Goal: Task Accomplishment & Management: Manage account settings

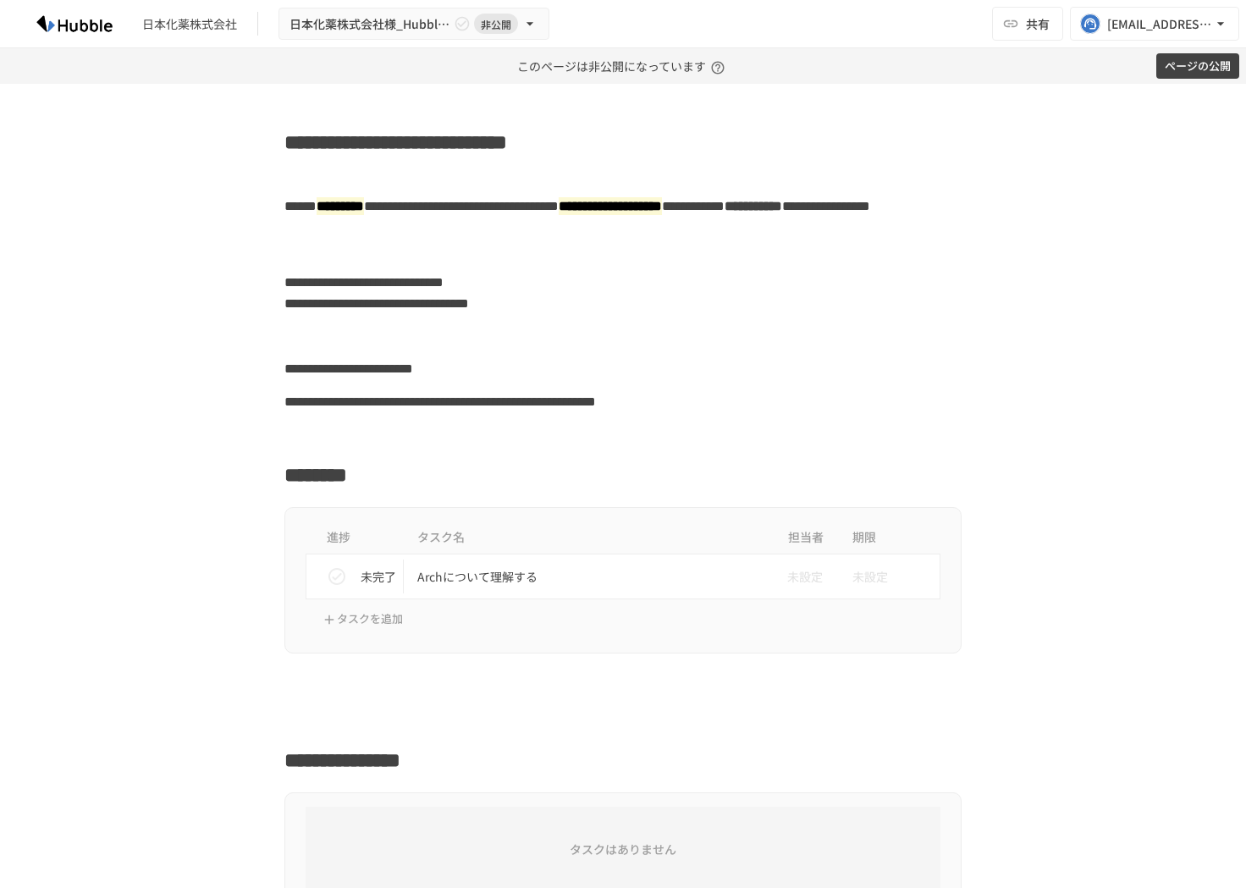
click at [1003, 79] on button "ページの公開" at bounding box center [1198, 66] width 83 height 26
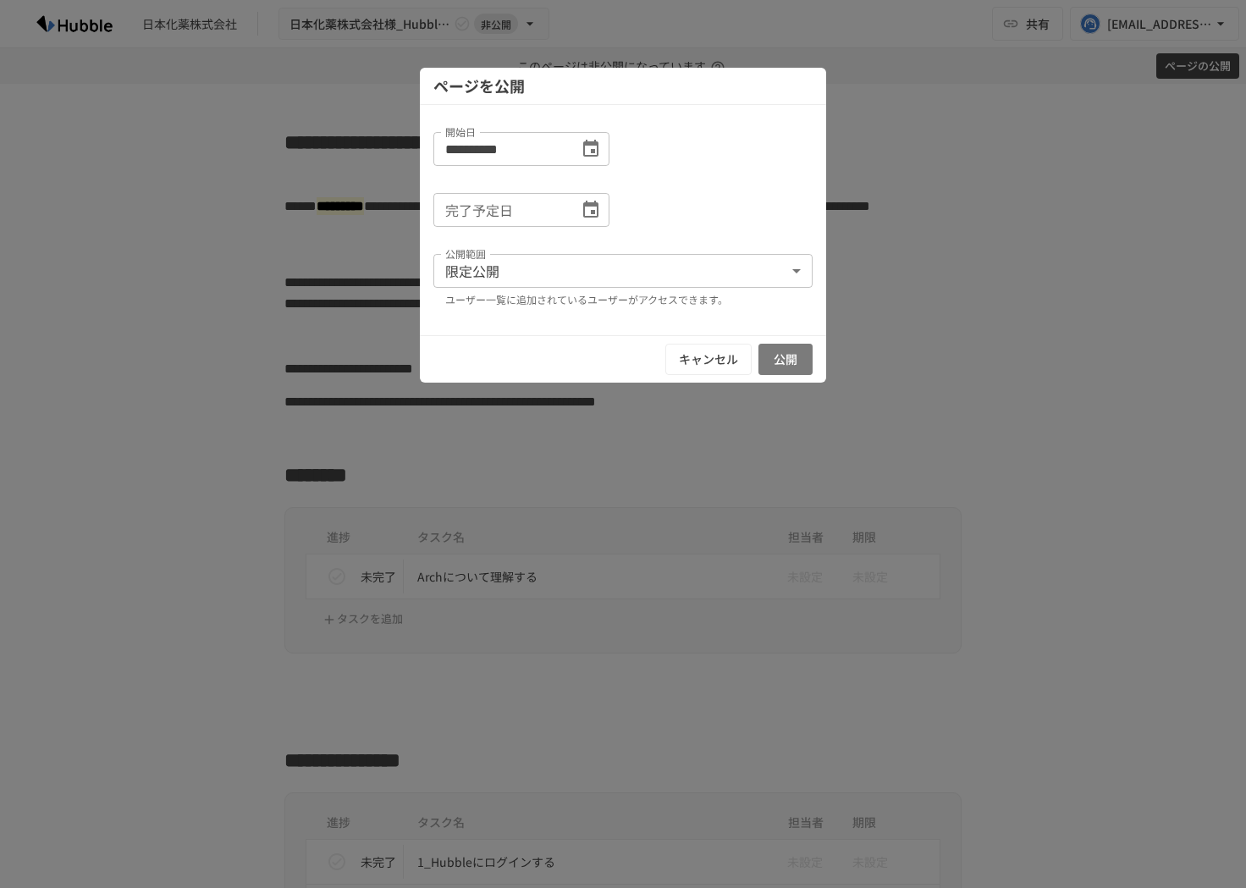
click at [765, 363] on button "公開" at bounding box center [786, 359] width 54 height 31
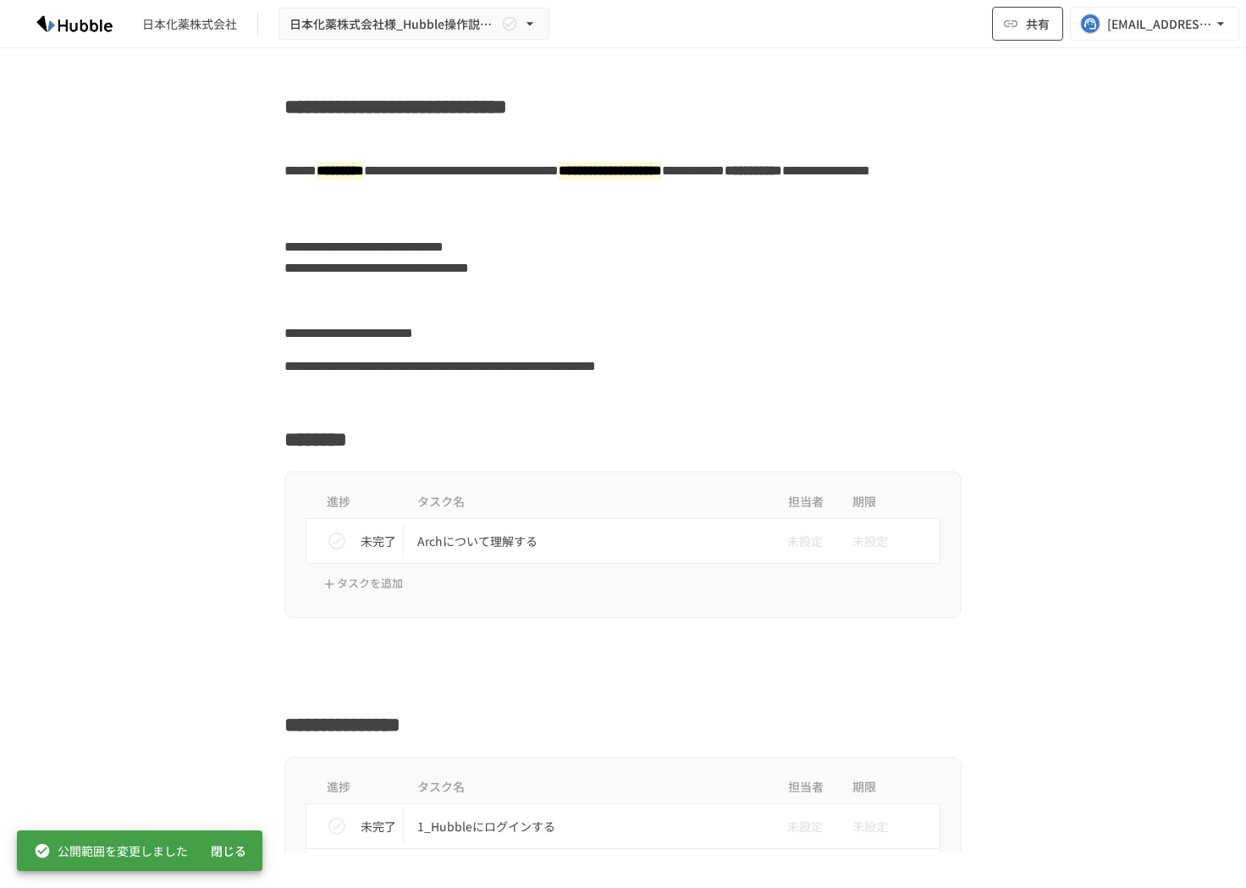
click at [1003, 17] on icon "button" at bounding box center [1011, 23] width 17 height 17
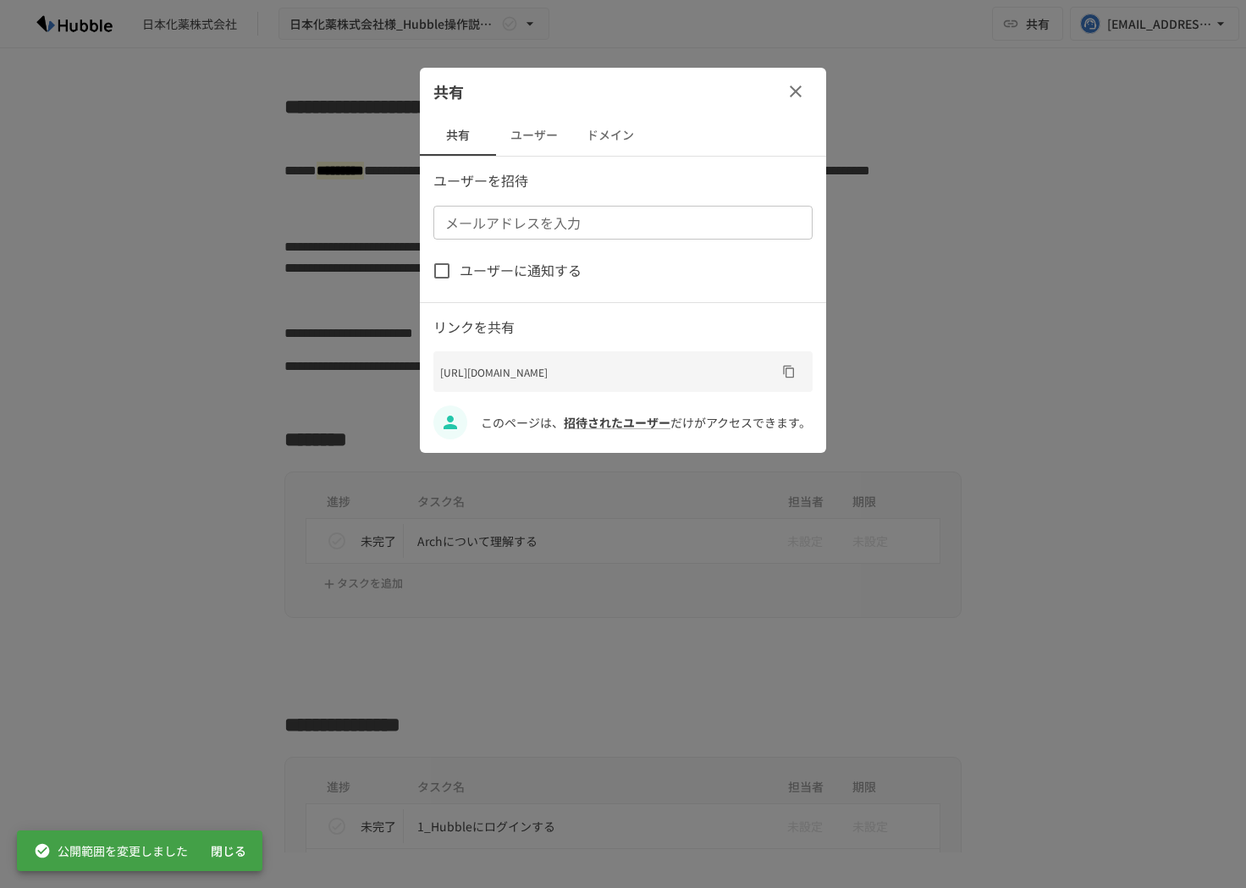
click at [610, 141] on button "ドメイン" at bounding box center [610, 135] width 76 height 41
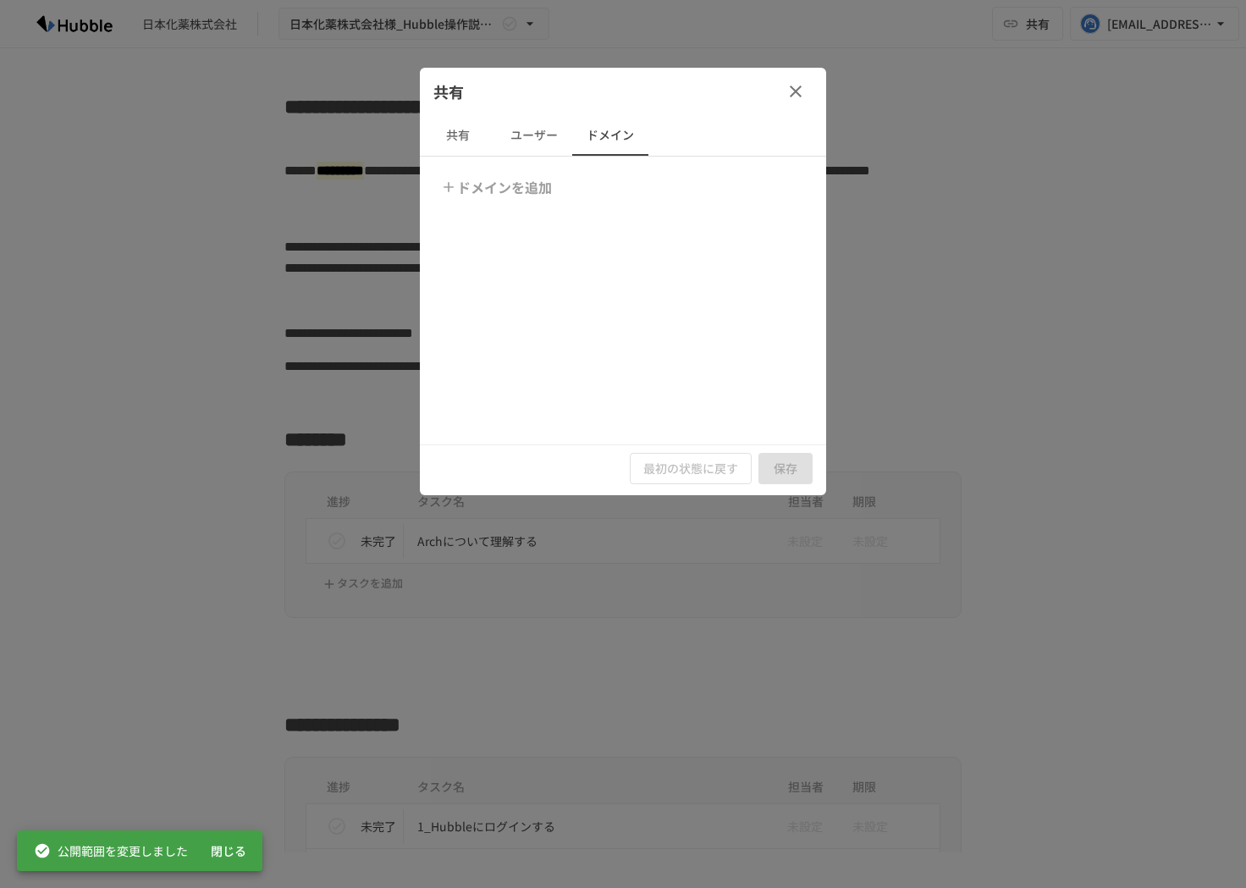
click at [478, 183] on button "ドメインを追加" at bounding box center [498, 187] width 122 height 34
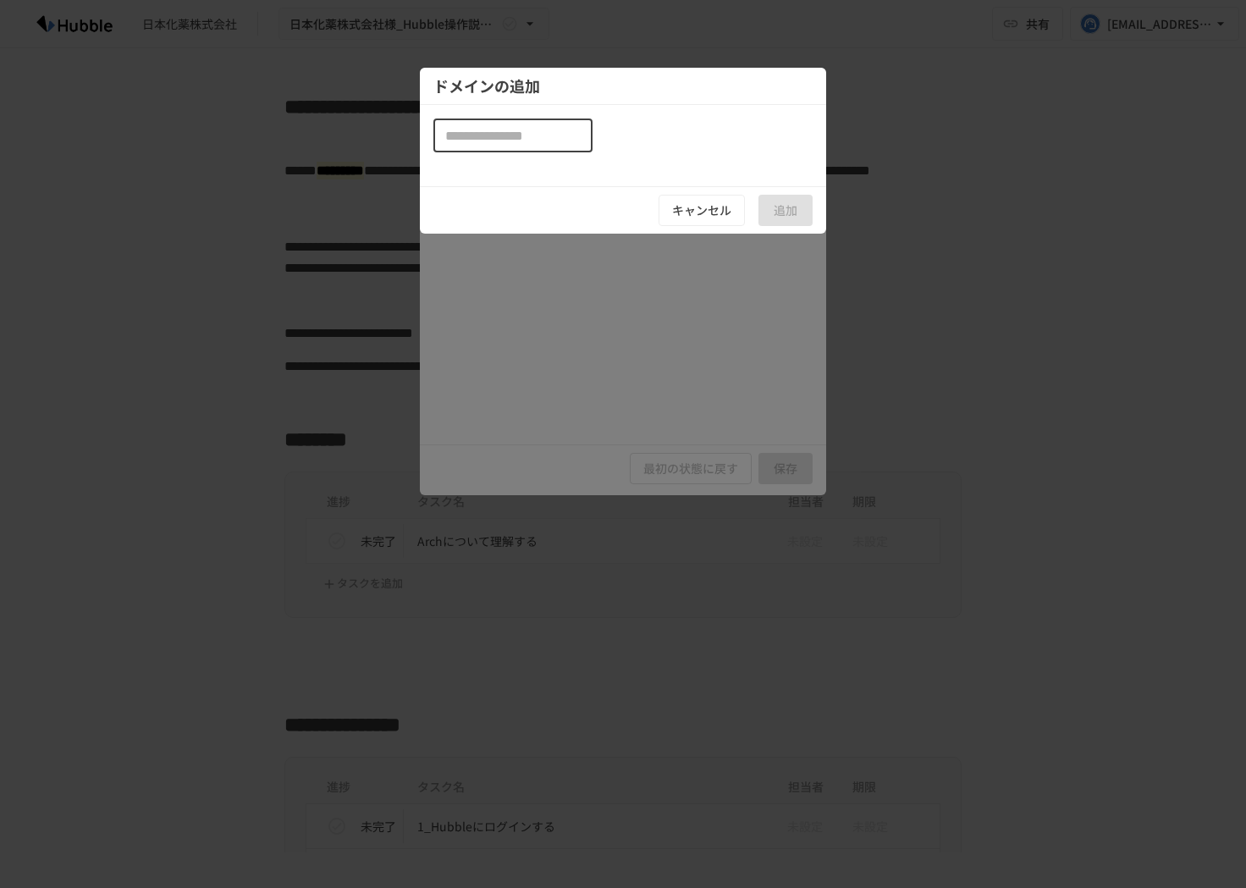
click at [483, 138] on input "text" at bounding box center [513, 136] width 159 height 34
paste input "**********"
type input "**********"
click at [782, 197] on button "追加" at bounding box center [786, 210] width 54 height 31
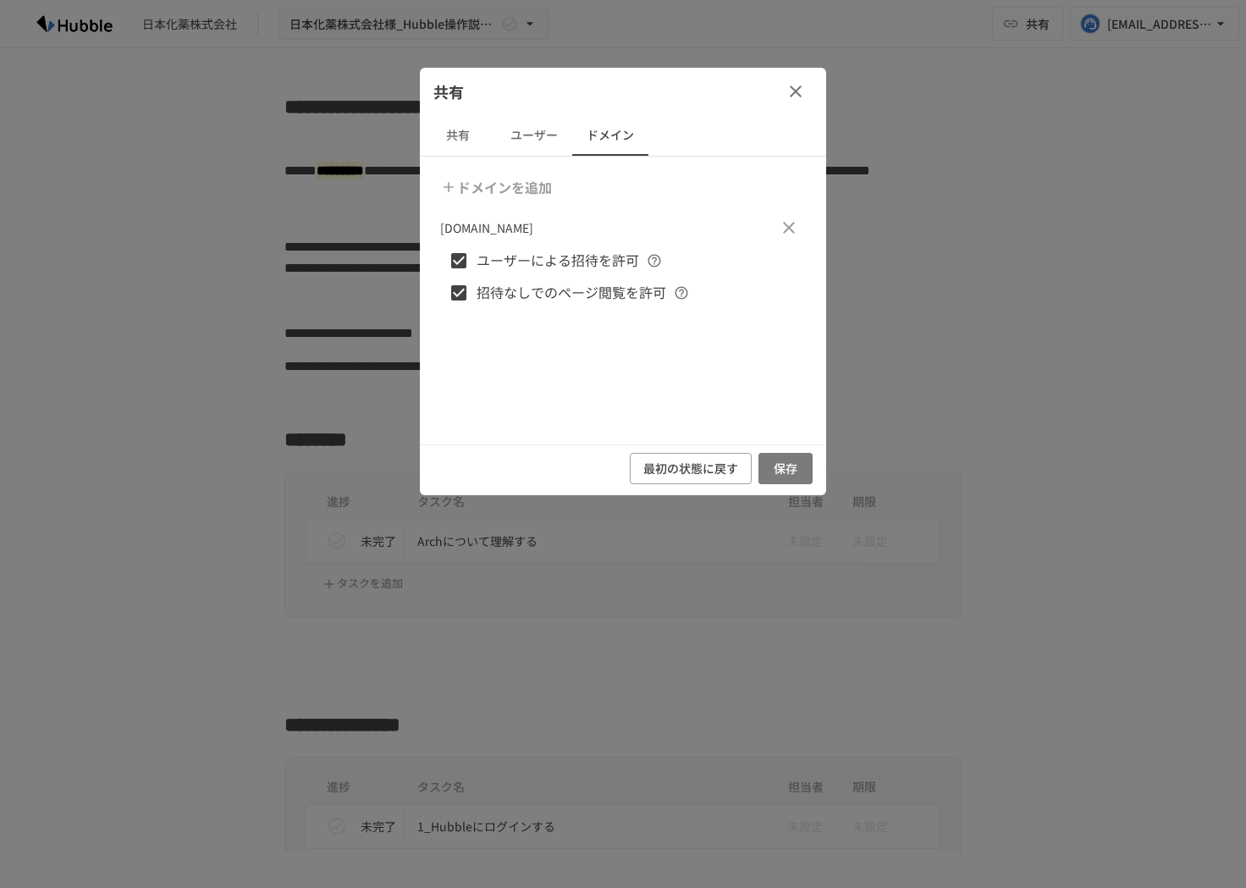
click at [786, 471] on button "保存" at bounding box center [786, 468] width 54 height 31
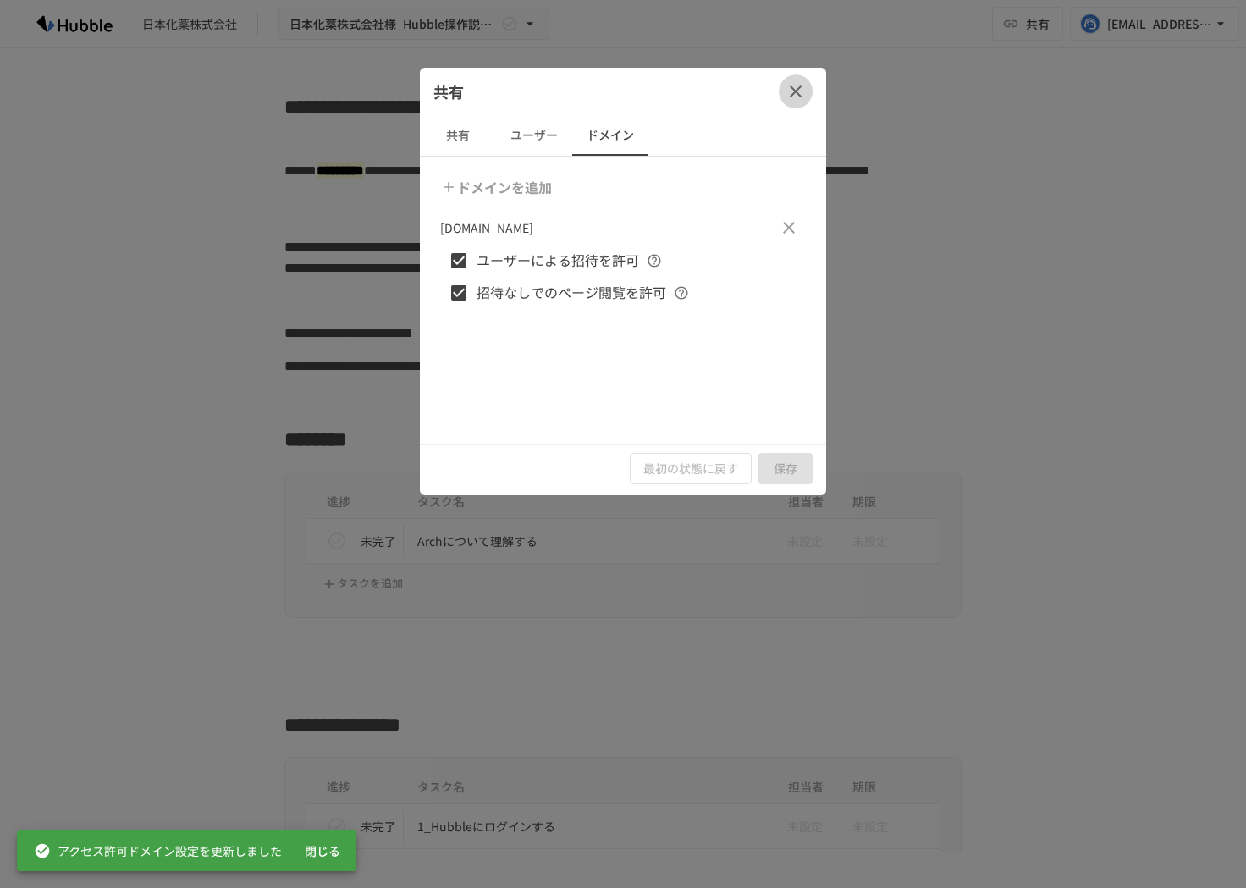
click at [800, 75] on button "button" at bounding box center [796, 92] width 34 height 34
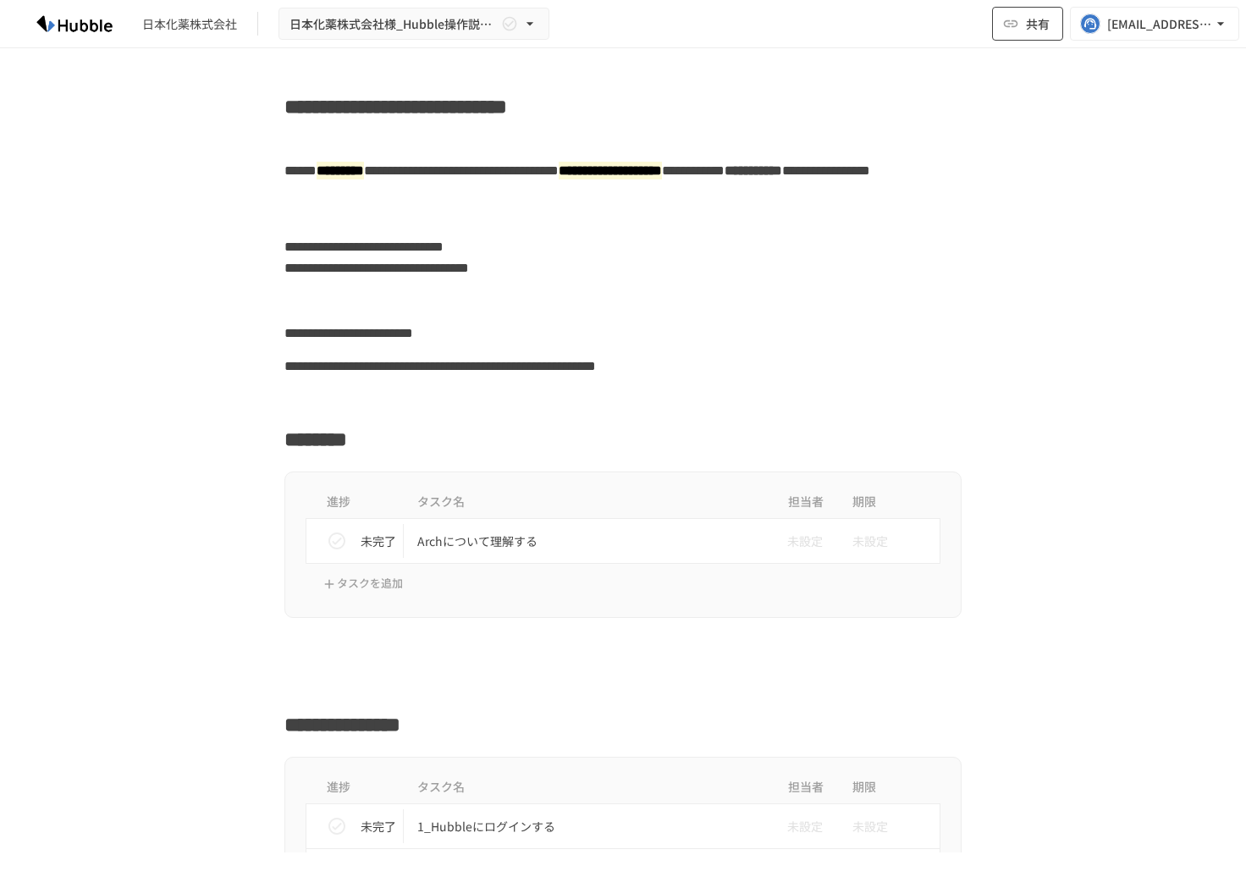
click at [1003, 22] on span "共有" at bounding box center [1038, 23] width 24 height 19
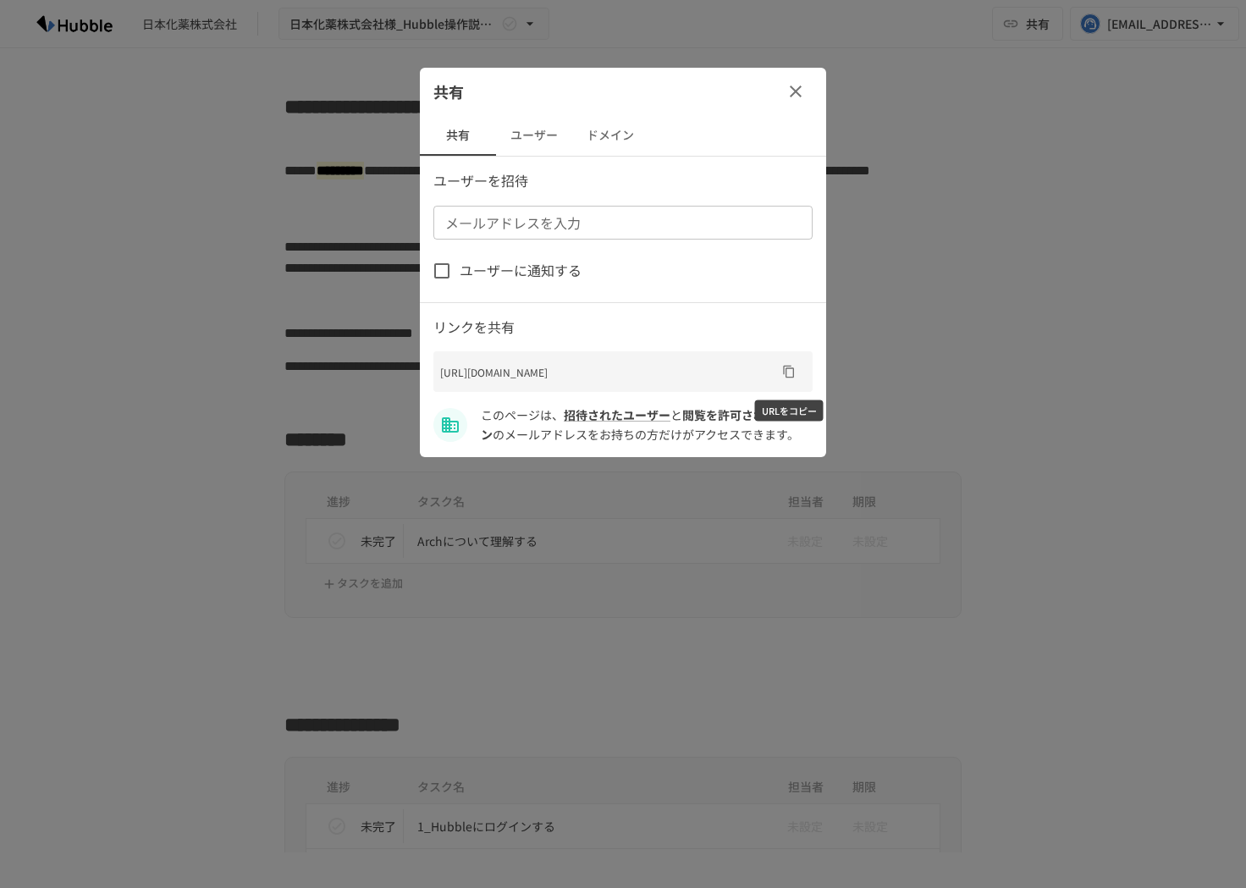
click at [788, 375] on icon "URLをコピー" at bounding box center [789, 372] width 14 height 14
click at [623, 130] on button "ドメイン" at bounding box center [610, 135] width 76 height 41
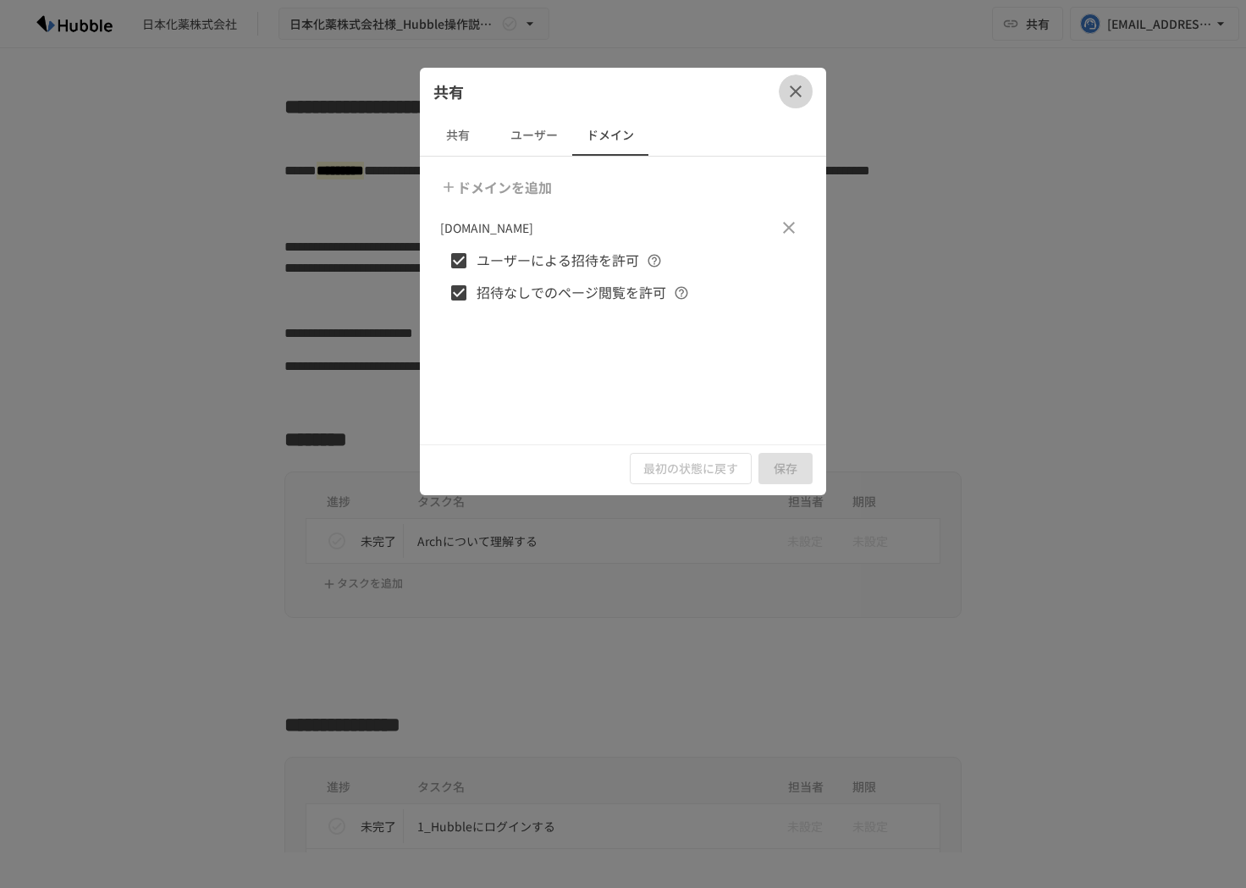
click at [799, 91] on icon "button" at bounding box center [796, 91] width 20 height 20
